Goal: Task Accomplishment & Management: Manage account settings

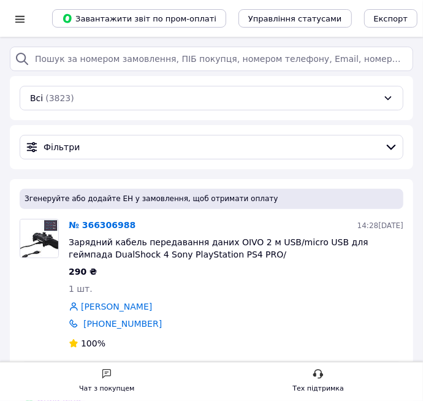
click at [17, 25] on div at bounding box center [19, 18] width 15 height 37
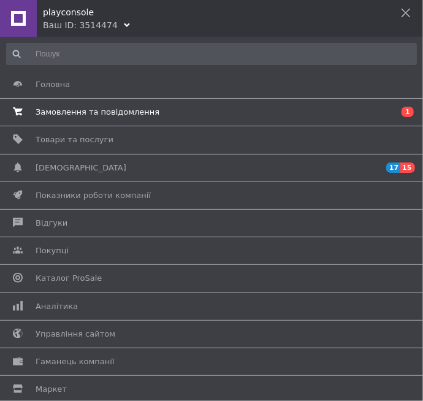
click at [41, 111] on span "Замовлення та повідомлення" at bounding box center [98, 112] width 124 height 11
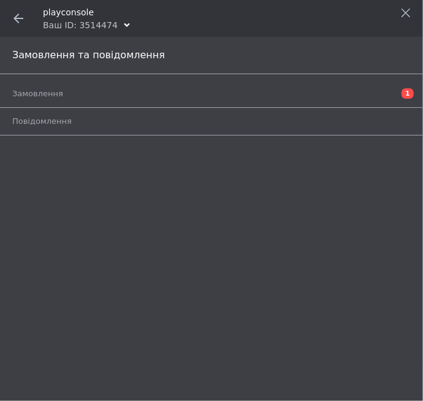
click at [15, 16] on icon at bounding box center [18, 18] width 10 height 10
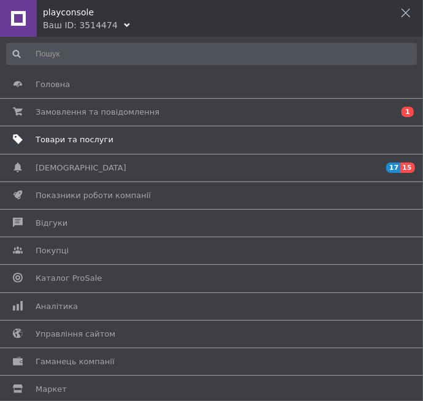
click at [44, 138] on span "Товари та послуги" at bounding box center [75, 139] width 78 height 11
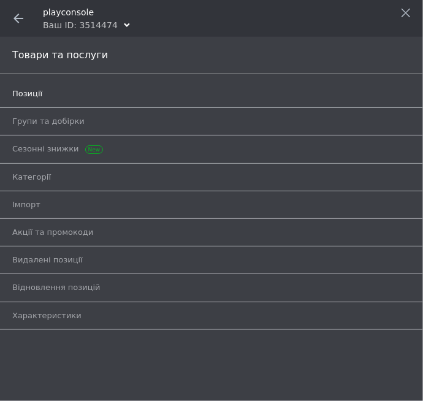
click at [18, 94] on span "Позиції" at bounding box center [27, 93] width 30 height 11
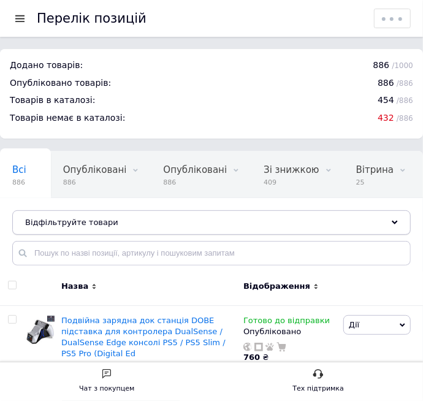
click at [373, 226] on div "Відфільтруйте товари" at bounding box center [211, 222] width 399 height 25
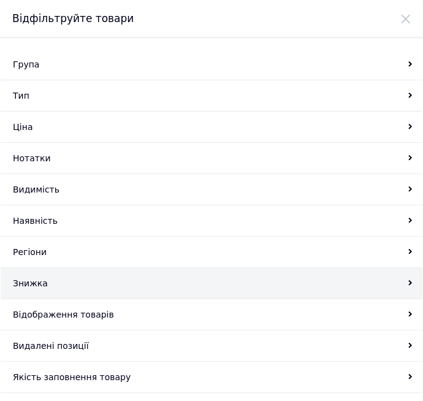
click at [59, 280] on div "Знижка" at bounding box center [212, 283] width 422 height 31
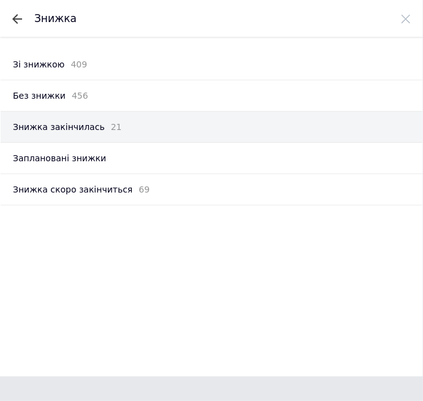
click at [26, 126] on span "Знижка закінчилась" at bounding box center [59, 127] width 92 height 12
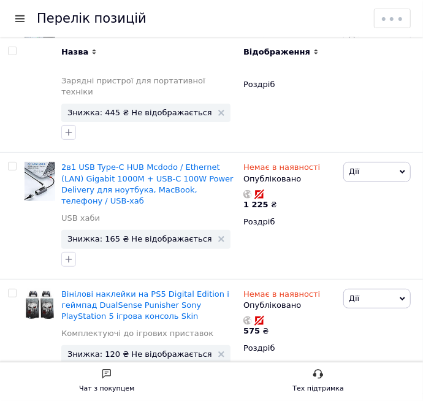
scroll to position [1452, 0]
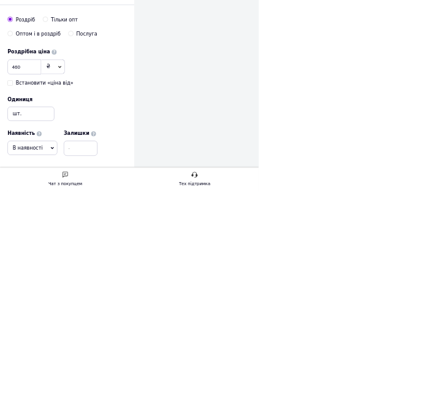
scroll to position [997, 0]
click at [39, 325] on span "В наявності" at bounding box center [45, 329] width 49 height 9
click at [34, 397] on li "Готово до відправки" at bounding box center [53, 406] width 80 height 28
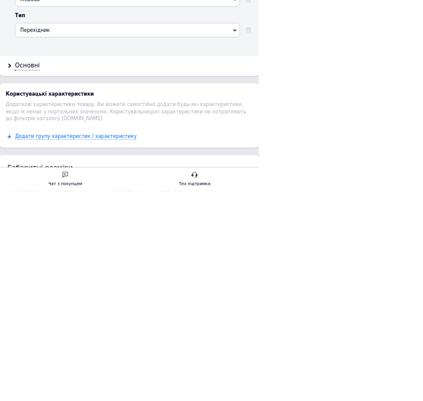
scroll to position [2029, 0]
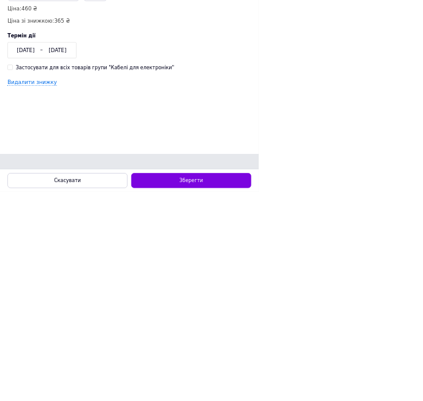
scroll to position [0, 0]
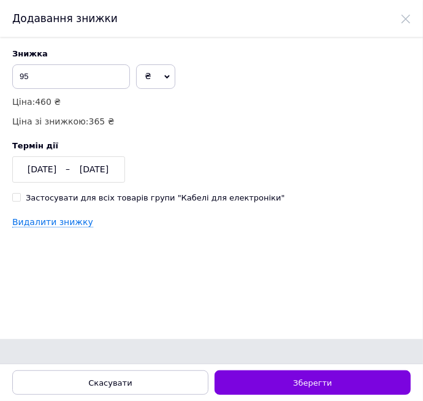
click at [38, 174] on div "[DATE]" at bounding box center [42, 170] width 46 height 12
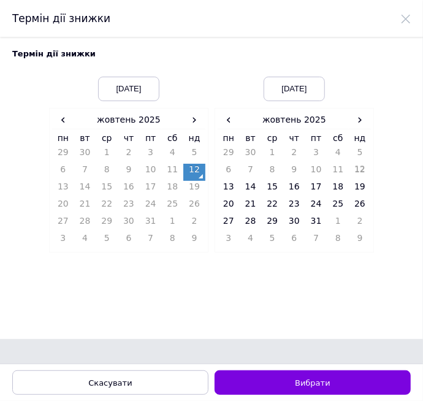
click at [378, 122] on div "[DATE] ‹ [DATE] › пн вт ср чт пт сб нд 29 30 1 2 3 4 5 6 7 8 9 10 11 12 13 14 1…" at bounding box center [211, 158] width 399 height 188
click at [368, 128] on span "›" at bounding box center [360, 120] width 22 height 18
click at [278, 223] on td "26" at bounding box center [272, 223] width 22 height 17
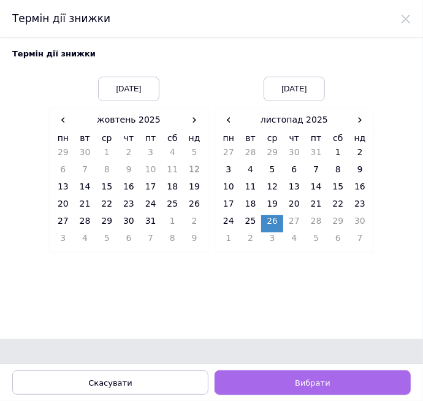
click at [332, 395] on button "Вибрати" at bounding box center [313, 382] width 196 height 25
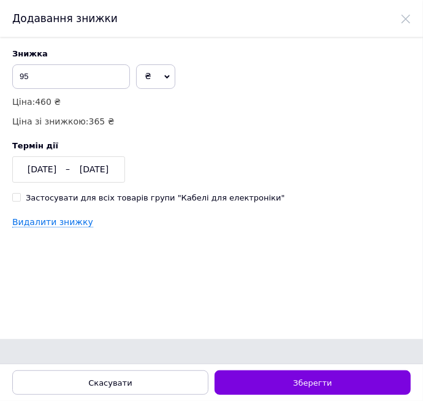
click at [408, 21] on use at bounding box center [406, 19] width 9 height 9
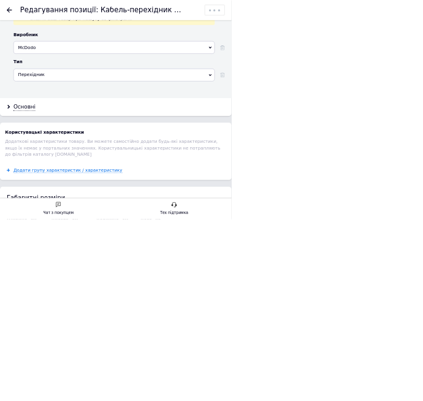
click at [17, 20] on icon at bounding box center [17, 18] width 10 height 10
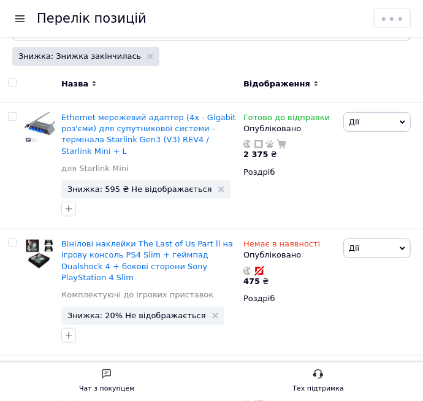
scroll to position [231, 0]
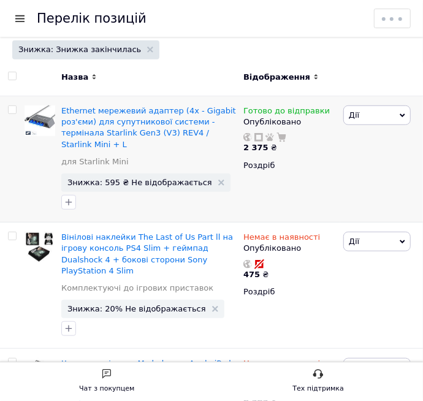
click at [13, 112] on input "checkbox" at bounding box center [12, 110] width 8 height 8
checkbox input "true"
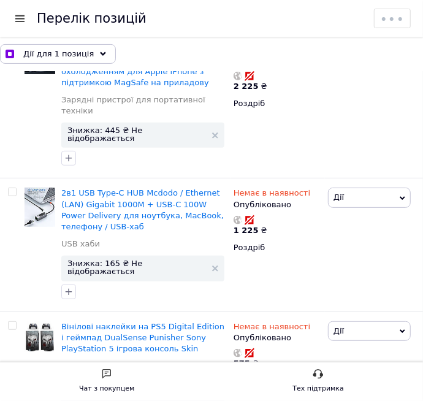
scroll to position [1551, 0]
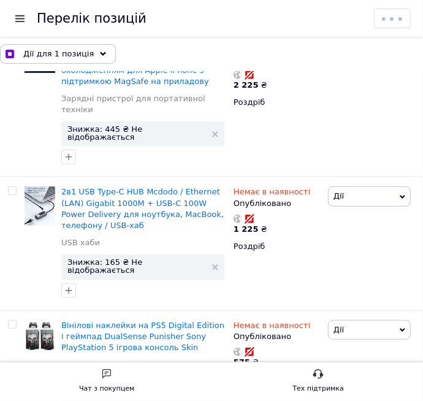
checkbox input "true"
click at [52, 55] on span "Дії для 2 позиції" at bounding box center [57, 53] width 68 height 11
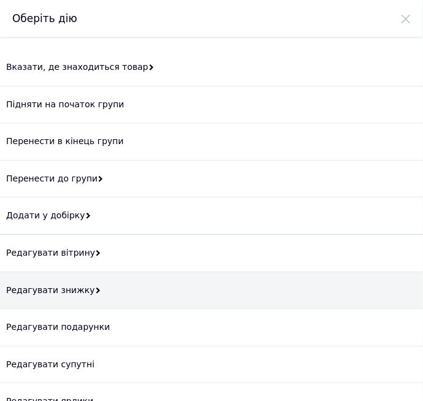
click at [42, 288] on div "Редагувати знижку" at bounding box center [211, 290] width 423 height 37
checkbox input "true"
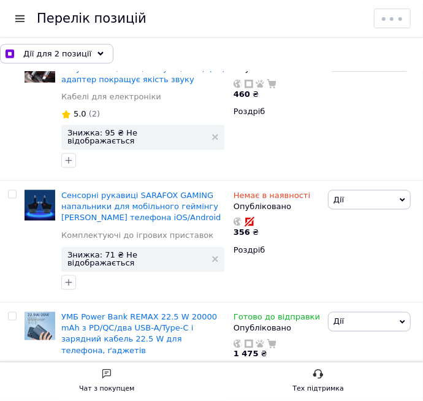
scroll to position [1940, 0]
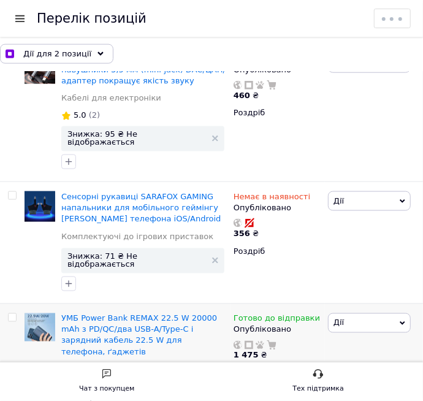
click at [10, 314] on input "checkbox" at bounding box center [12, 318] width 8 height 8
checkbox input "true"
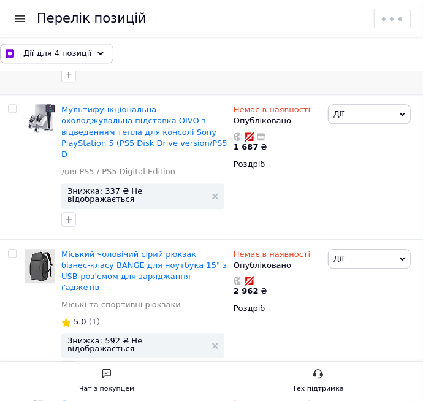
scroll to position [2465, 0]
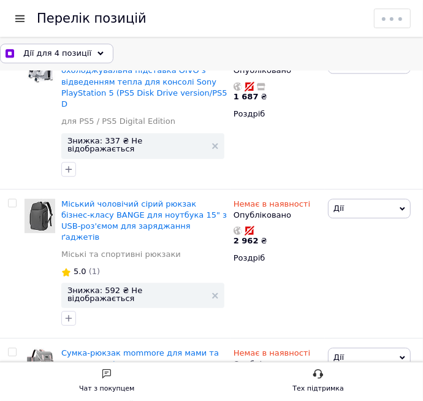
click at [31, 49] on span "Дії для 4 позиції" at bounding box center [57, 53] width 68 height 11
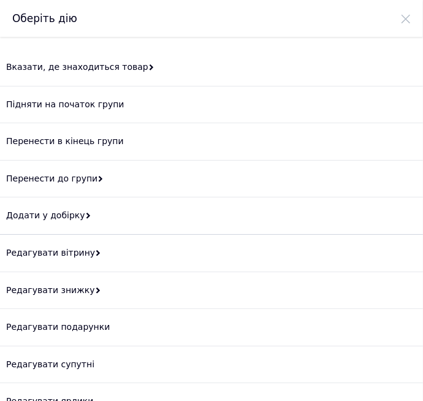
scroll to position [0, 0]
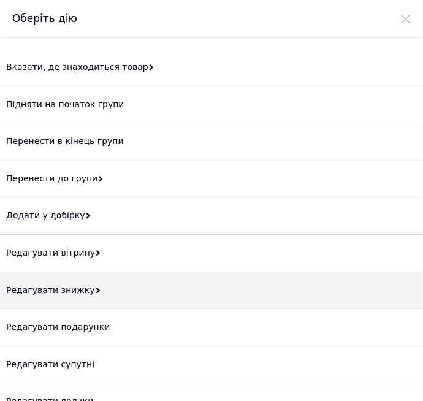
click at [34, 285] on div "Редагувати знижку" at bounding box center [211, 290] width 423 height 37
checkbox input "true"
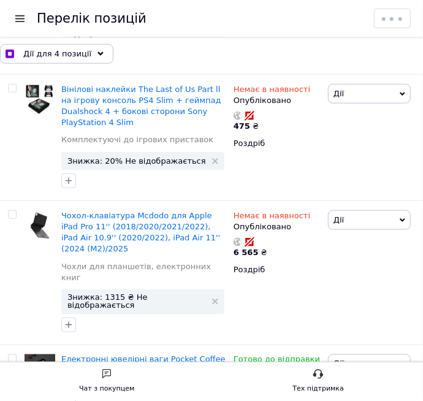
scroll to position [358, 0]
